Goal: Task Accomplishment & Management: Manage account settings

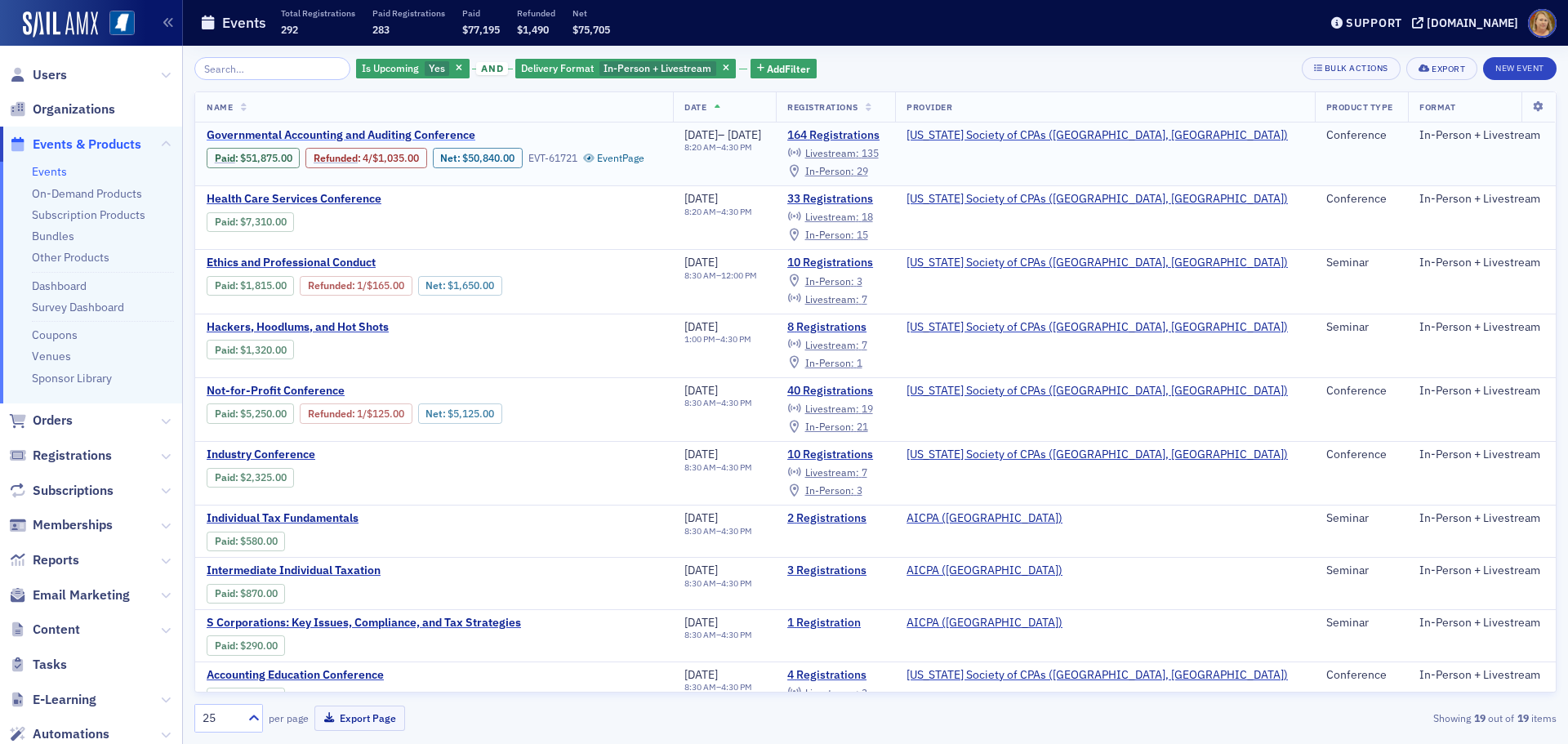
click at [362, 134] on span "Governmental Accounting and Auditing Conference" at bounding box center [343, 136] width 274 height 14
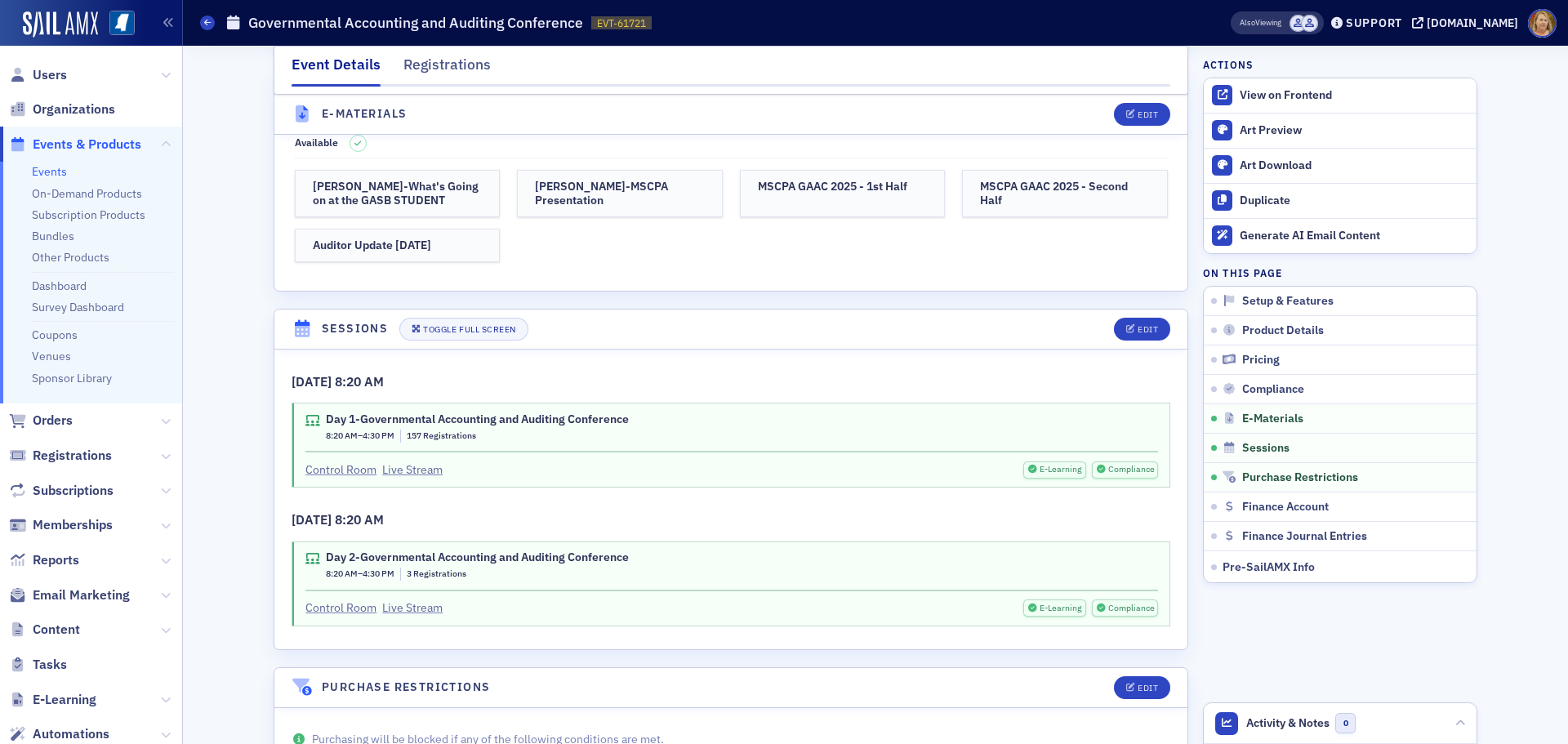
scroll to position [3513, 0]
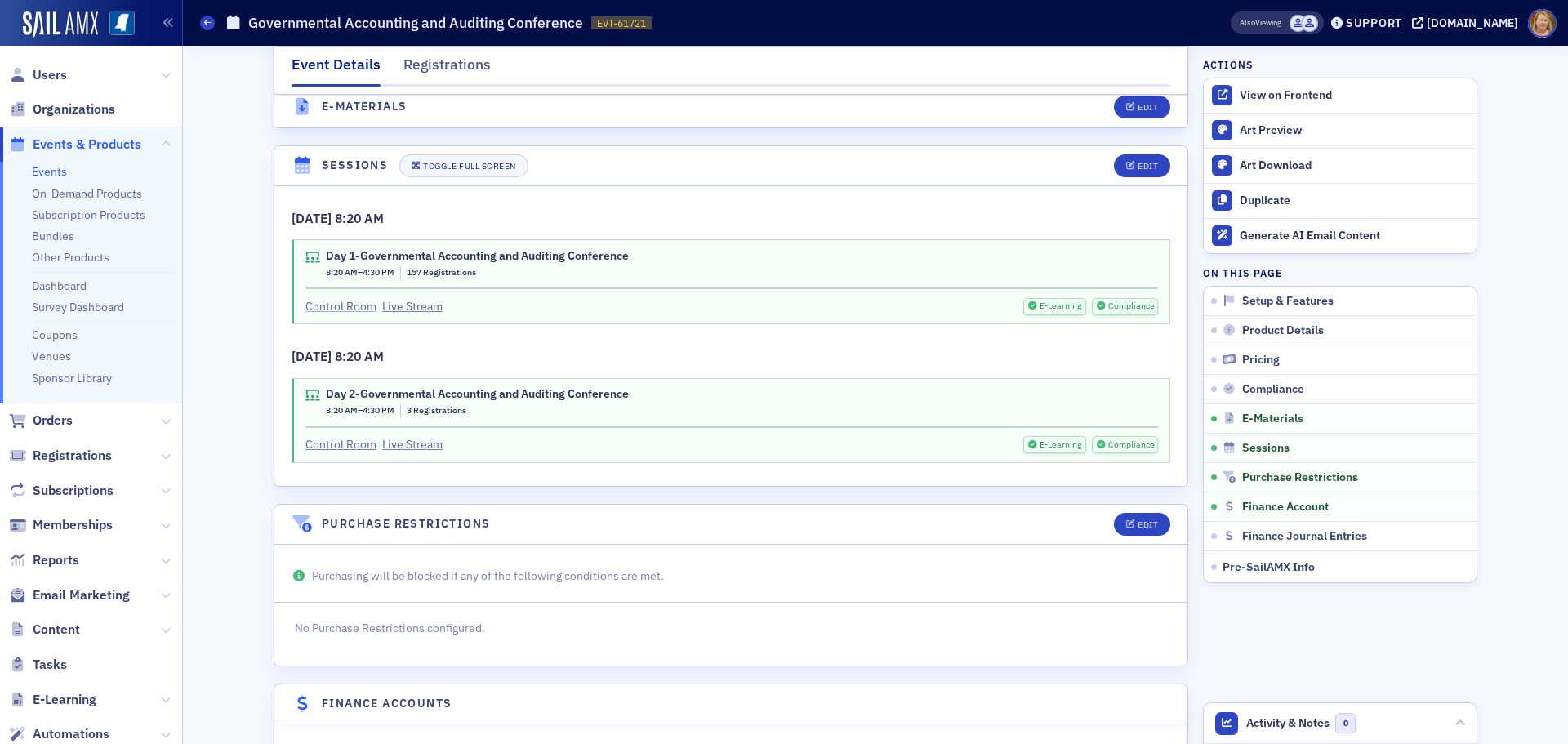
click at [361, 315] on link "Control Room" at bounding box center [341, 306] width 71 height 17
click at [426, 62] on div "Registrations" at bounding box center [447, 69] width 88 height 30
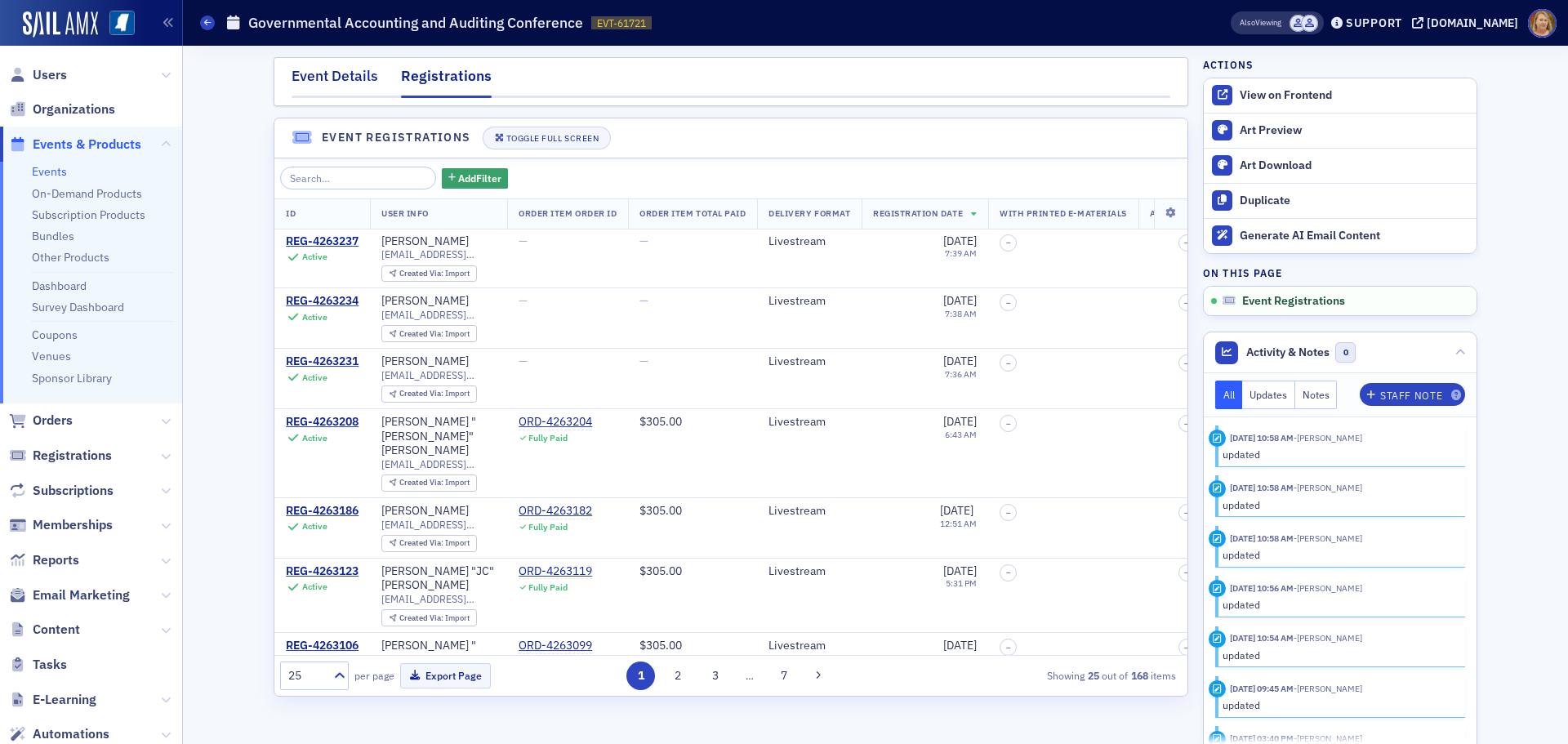
click at [339, 70] on div "Event Details" at bounding box center [335, 80] width 87 height 30
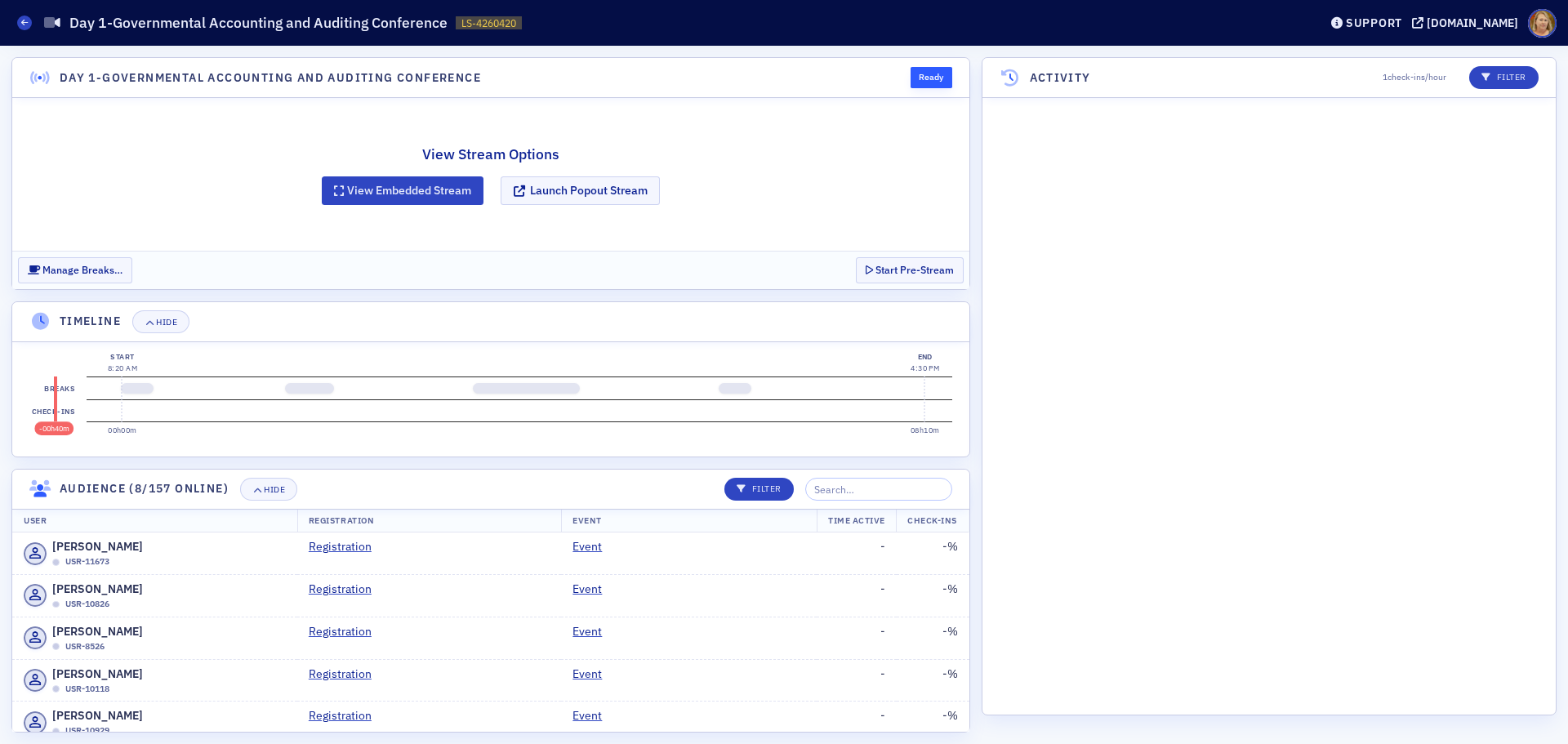
scroll to position [1508, 0]
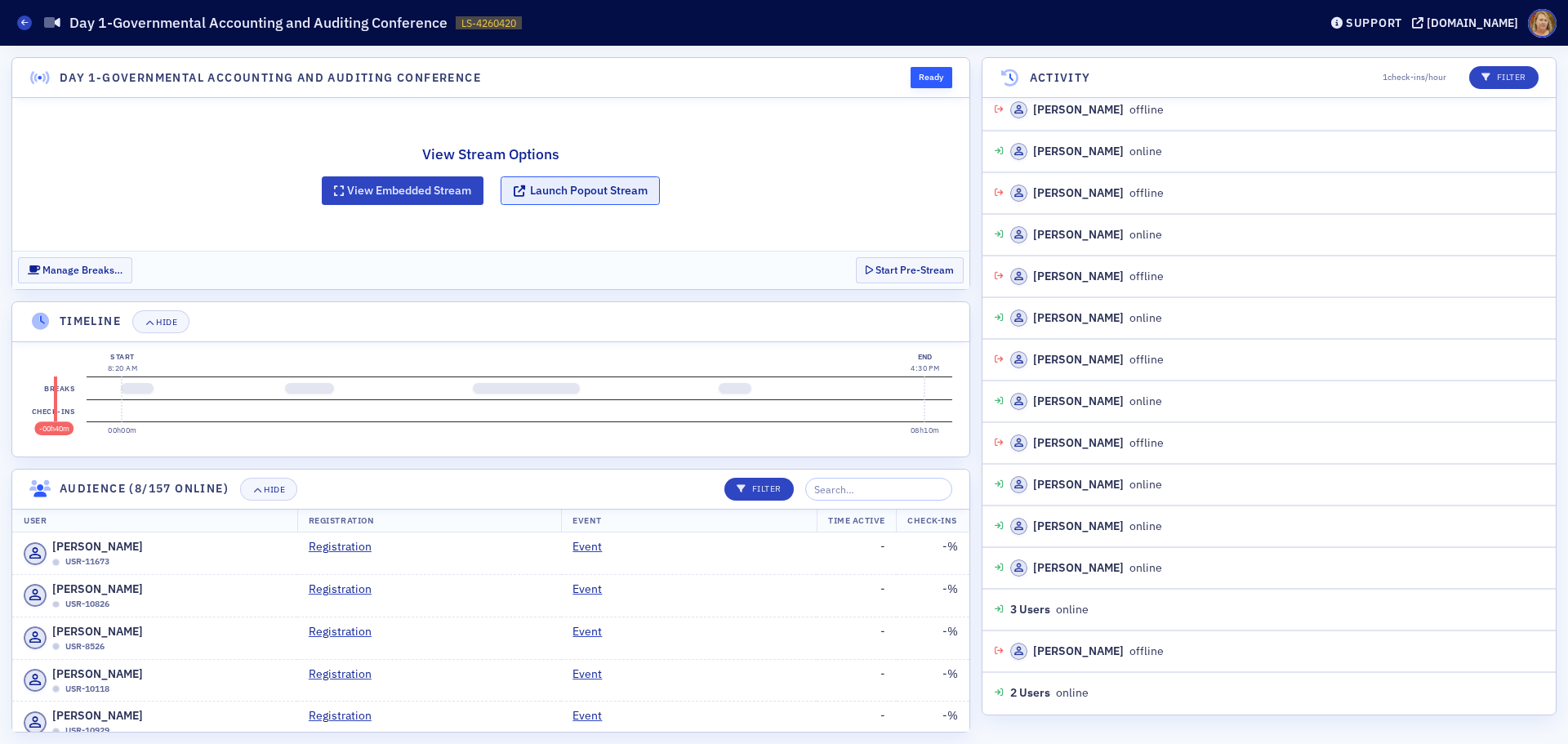
click at [582, 196] on button "Launch Popout Stream" at bounding box center [580, 191] width 159 height 29
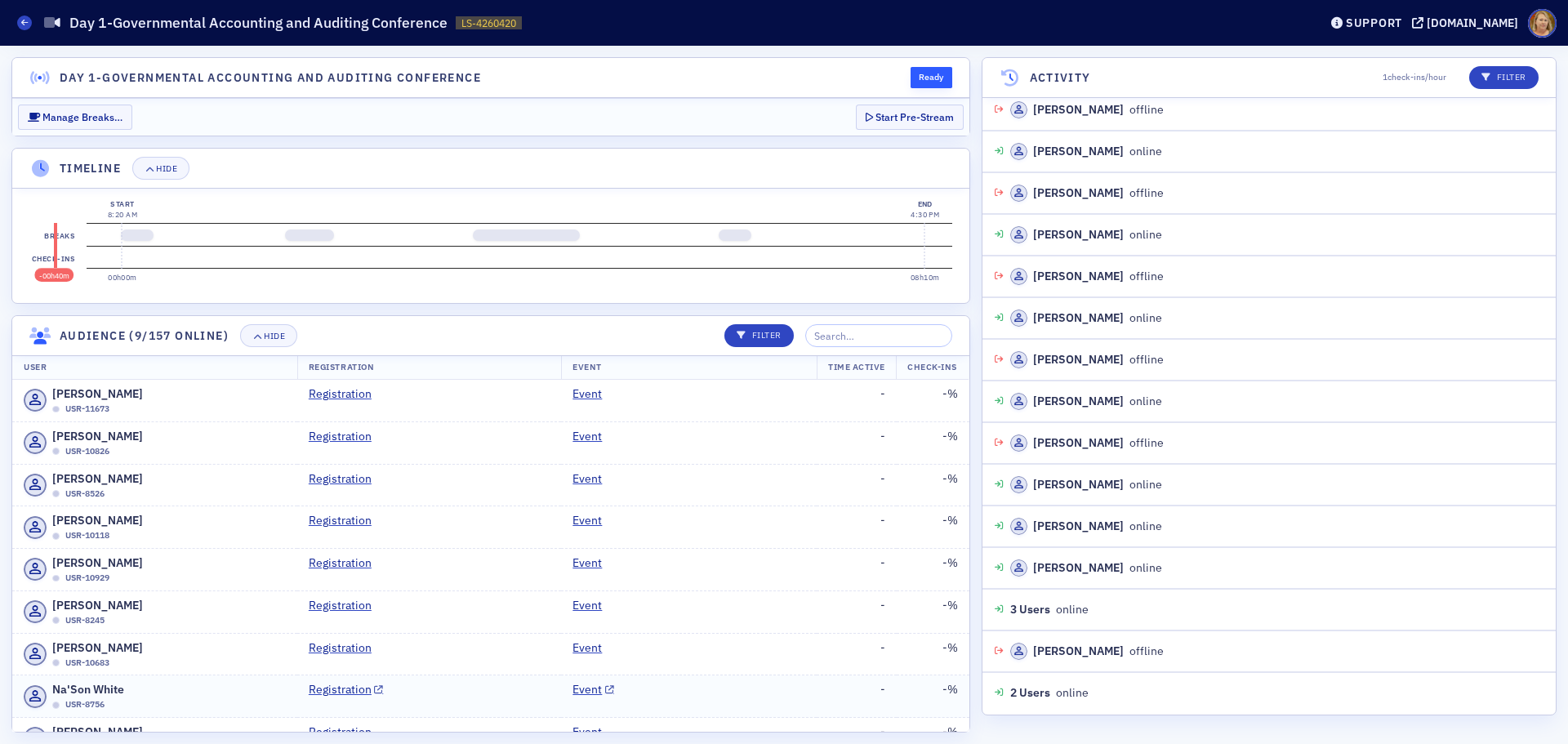
scroll to position [1550, 0]
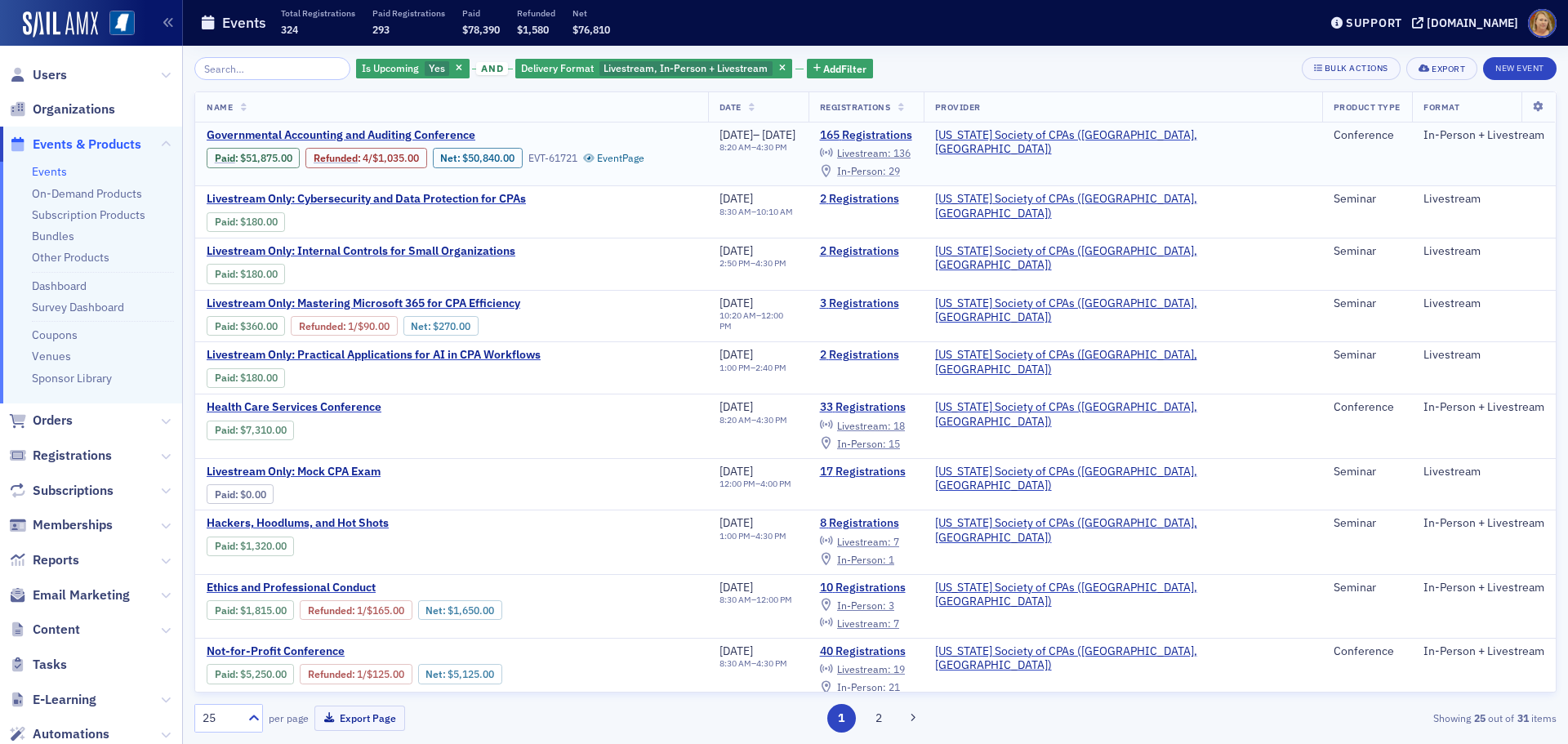
click at [886, 174] on span "In-Person :" at bounding box center [861, 170] width 49 height 13
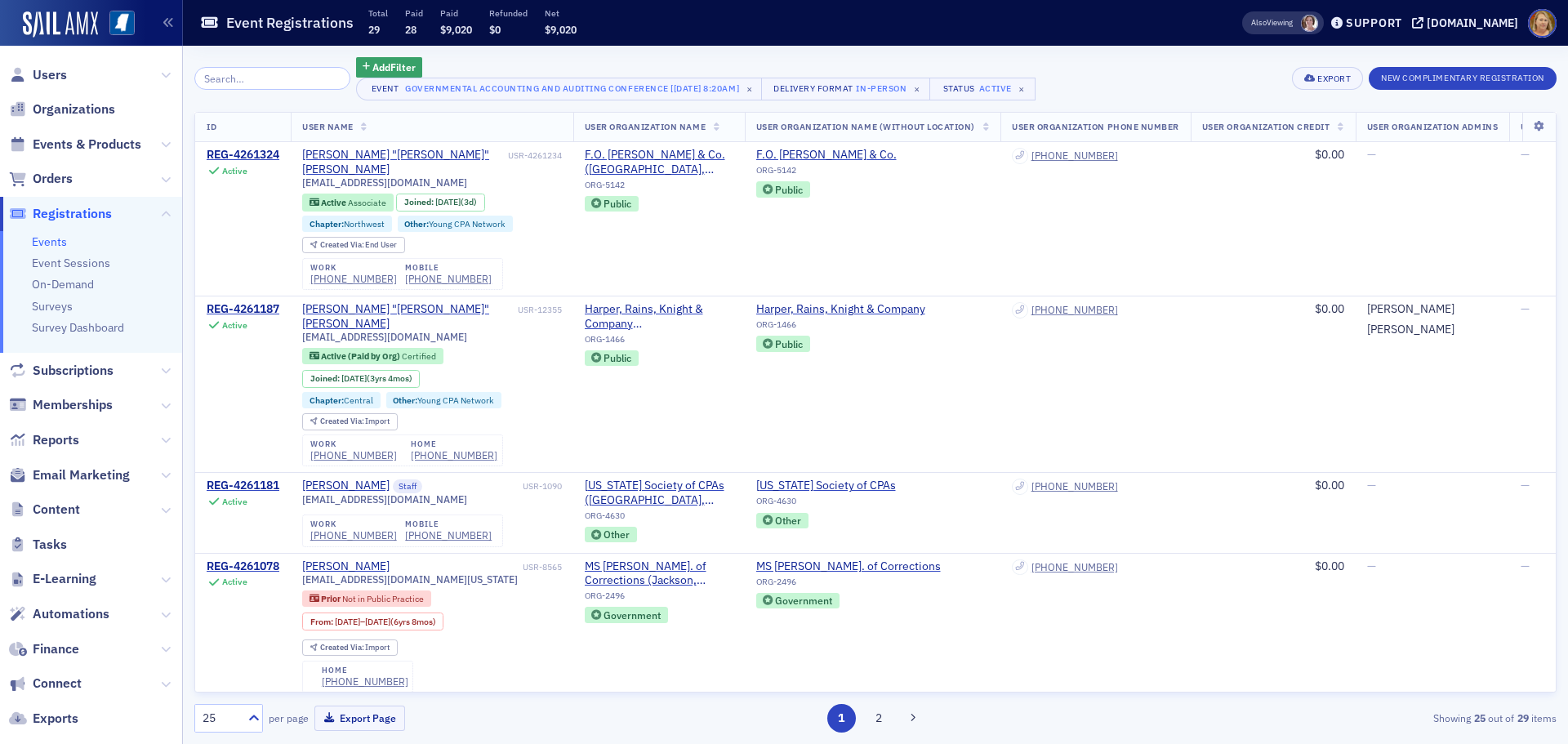
click at [212, 22] on icon at bounding box center [210, 23] width 16 height 14
